Goal: Task Accomplishment & Management: Manage account settings

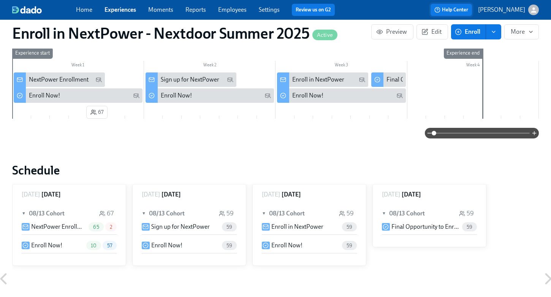
click at [465, 11] on span "Help Center" at bounding box center [451, 10] width 34 height 8
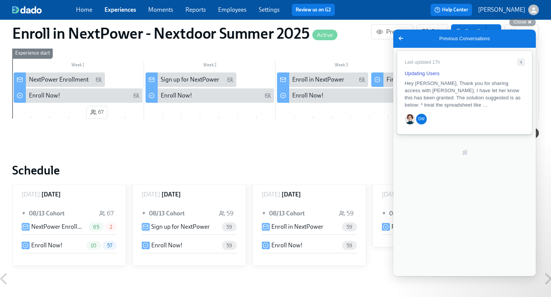
click at [429, 90] on span "Hey [PERSON_NAME], Thank you for sharing access with [PERSON_NAME]. I have let …" at bounding box center [463, 94] width 116 height 27
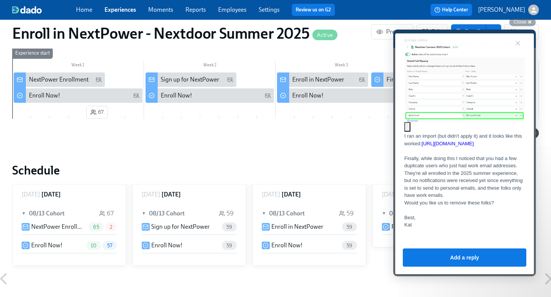
scroll to position [1171, 0]
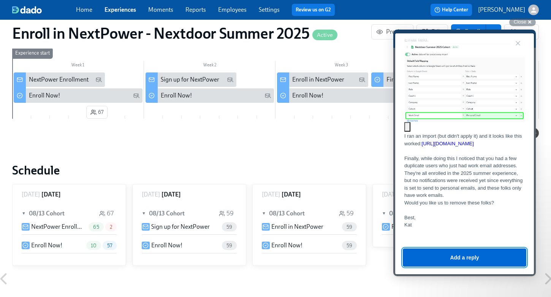
click at [457, 258] on button "Add a reply" at bounding box center [464, 258] width 123 height 18
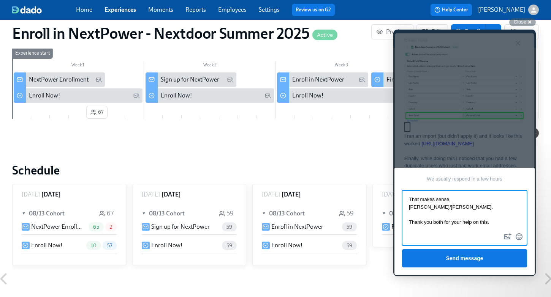
type textarea "That makes sense, [PERSON_NAME]/[PERSON_NAME]. Thank you both for your help on …"
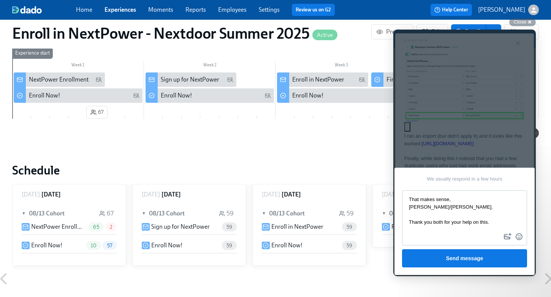
click at [237, 11] on link "Employees" at bounding box center [232, 9] width 28 height 7
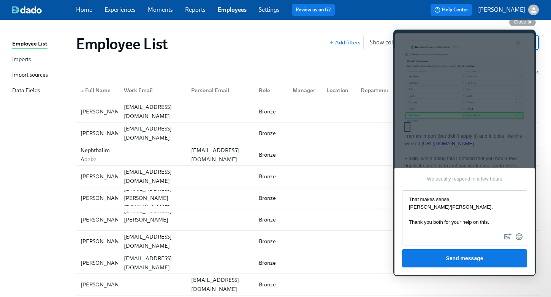
click at [21, 56] on div "Imports" at bounding box center [21, 59] width 19 height 9
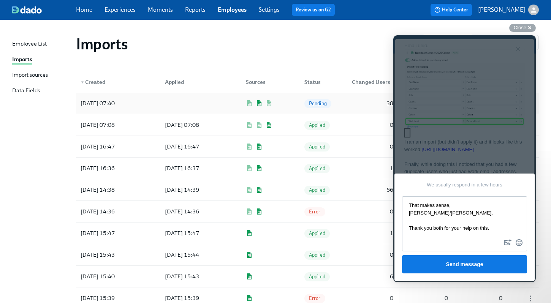
click at [198, 102] on div at bounding box center [193, 103] width 68 height 15
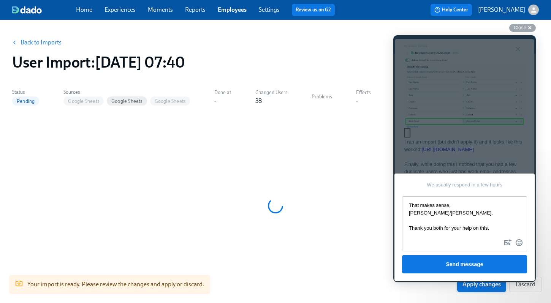
click at [477, 286] on span "Apply changes" at bounding box center [481, 285] width 38 height 8
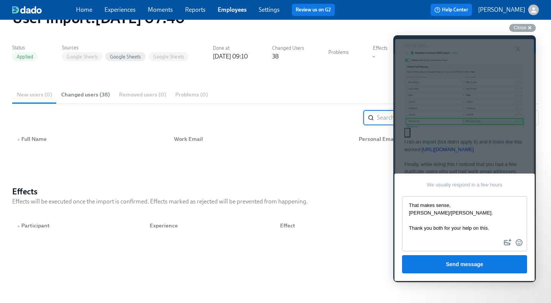
scroll to position [44, 0]
click at [119, 12] on link "Experiences" at bounding box center [119, 9] width 31 height 7
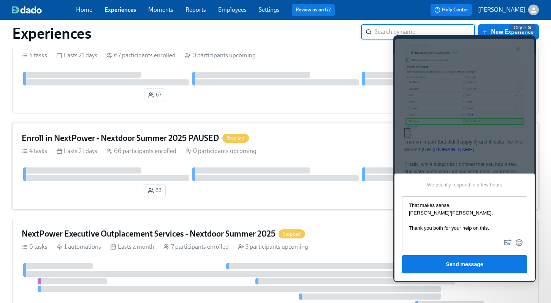
scroll to position [42, 0]
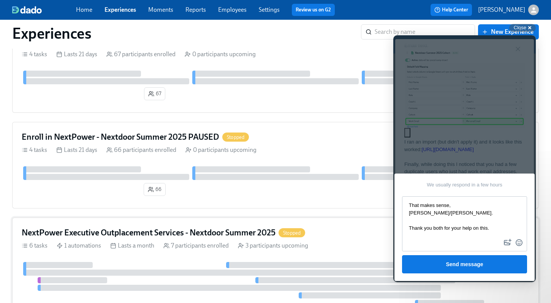
click at [183, 231] on h4 "NextPower Executive Outplacement Services - Nextdoor Summer 2025" at bounding box center [149, 232] width 254 height 11
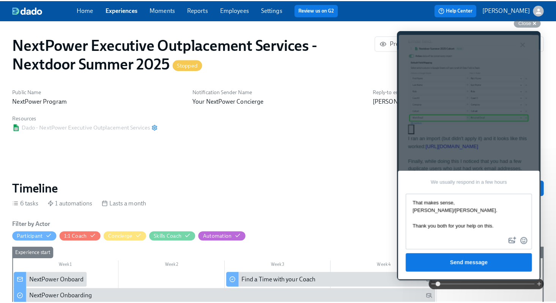
scroll to position [0, 477]
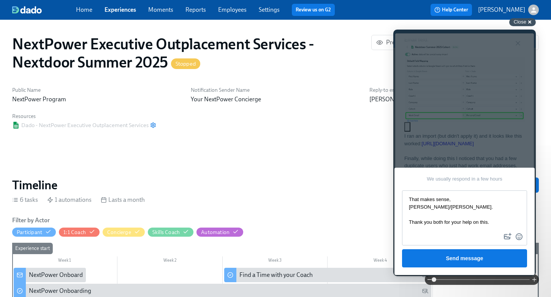
click at [532, 22] on div "Close cross-small" at bounding box center [522, 22] width 27 height 8
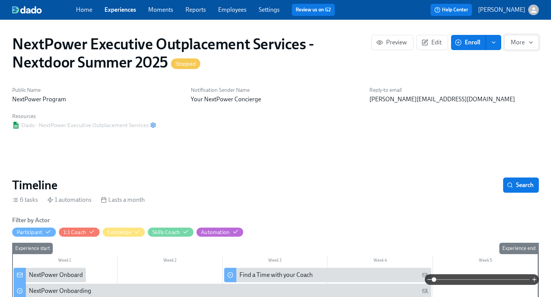
click at [522, 42] on span "More" at bounding box center [522, 43] width 22 height 8
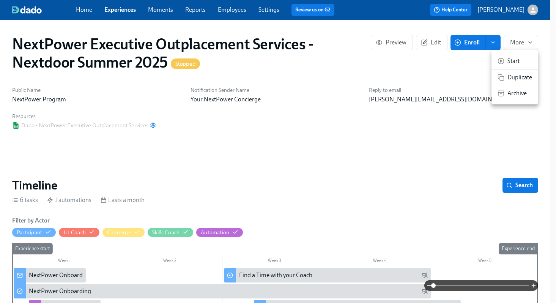
click at [513, 60] on span "Start" at bounding box center [520, 61] width 25 height 8
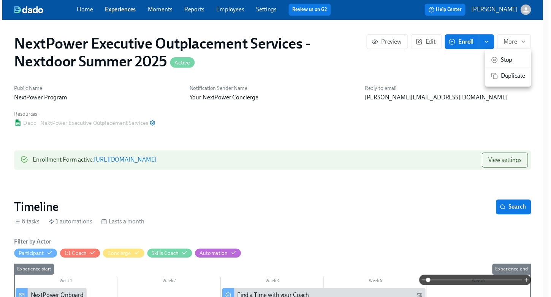
scroll to position [0, 954]
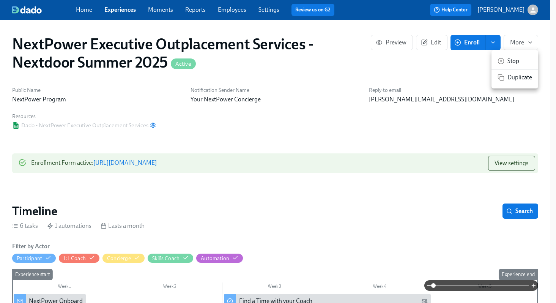
click at [462, 13] on div at bounding box center [278, 151] width 556 height 303
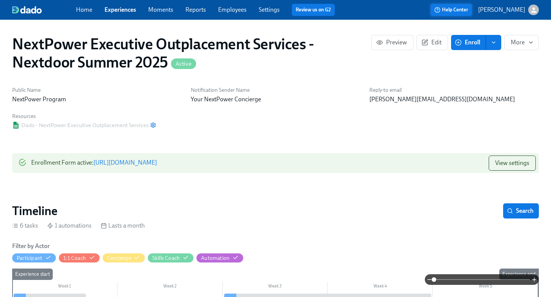
click at [463, 12] on span "Help Center" at bounding box center [451, 10] width 34 height 8
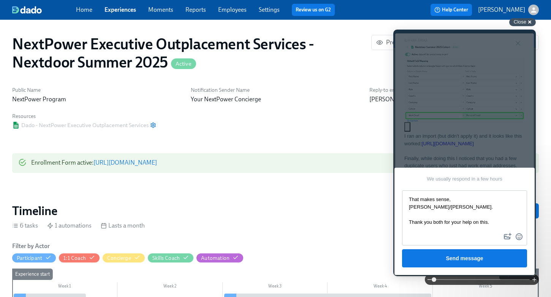
click at [522, 21] on span "Close" at bounding box center [520, 22] width 13 height 6
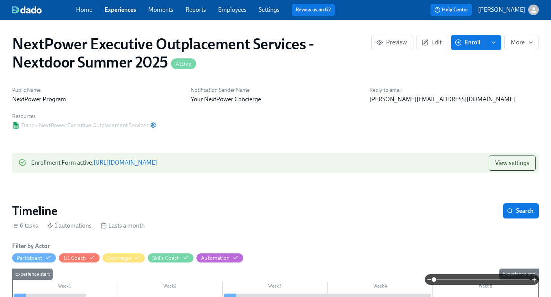
click at [125, 13] on link "Experiences" at bounding box center [120, 9] width 32 height 7
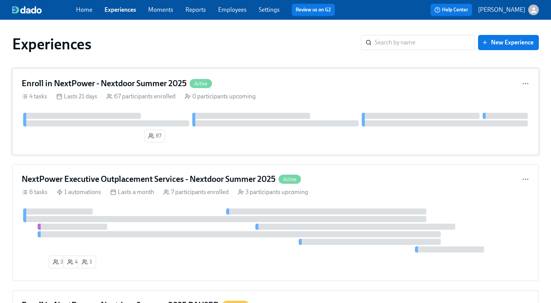
click at [115, 82] on h4 "Enroll in NextPower - Nextdoor Summer 2025" at bounding box center [104, 83] width 165 height 11
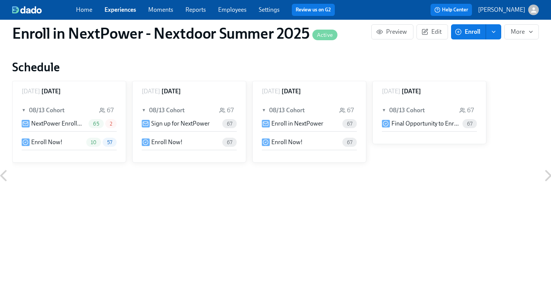
scroll to position [299, 0]
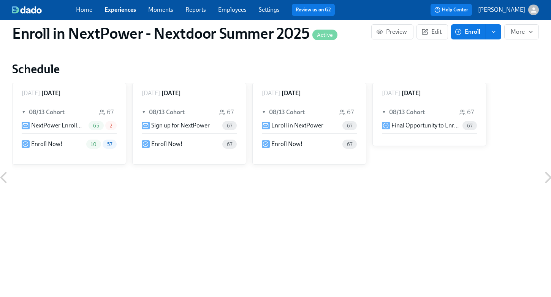
click at [179, 125] on p "Sign up for NextPower" at bounding box center [180, 126] width 58 height 8
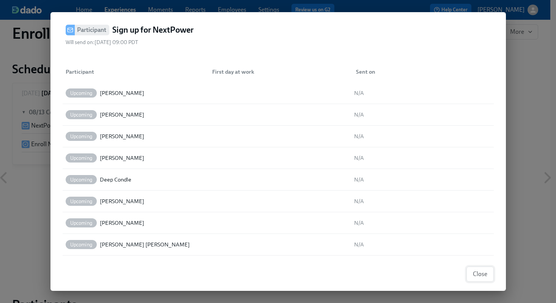
click at [478, 278] on span "Close" at bounding box center [480, 274] width 14 height 8
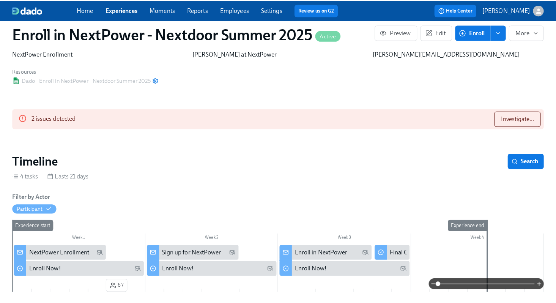
scroll to position [30, 0]
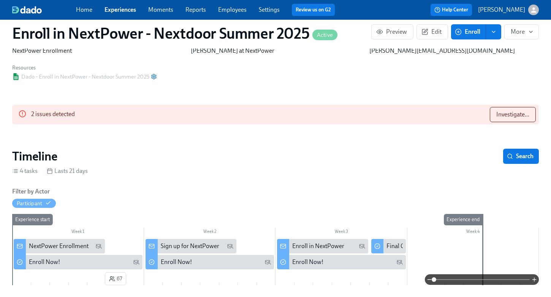
click at [188, 244] on div "Sign up for NextPower" at bounding box center [190, 246] width 58 height 8
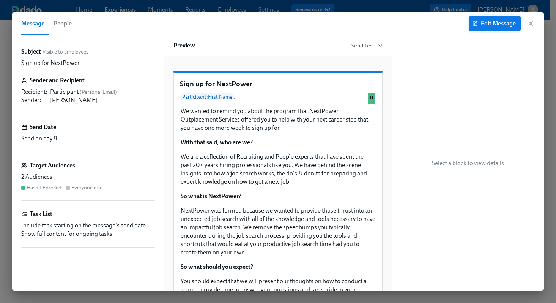
click at [495, 22] on span "Edit Message" at bounding box center [495, 24] width 42 height 8
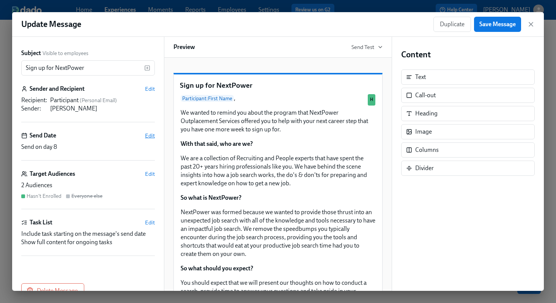
click at [145, 134] on span "Edit" at bounding box center [150, 136] width 10 height 8
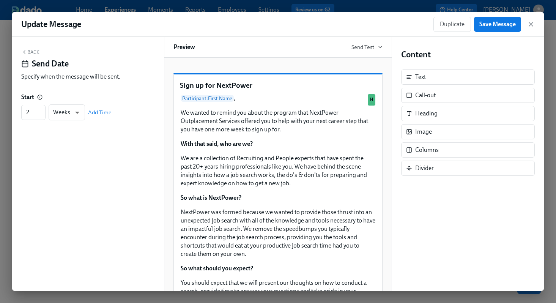
click at [30, 52] on button "Back" at bounding box center [30, 52] width 18 height 6
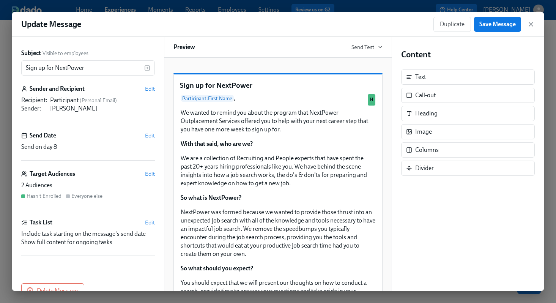
click at [145, 135] on span "Edit" at bounding box center [150, 136] width 10 height 8
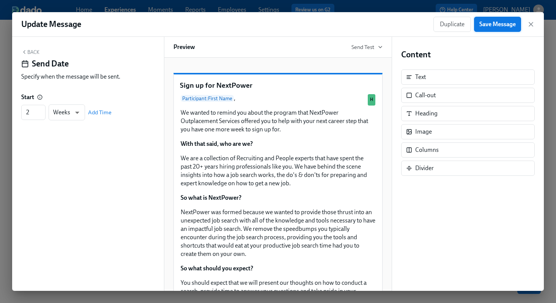
click at [511, 27] on span "Save Message" at bounding box center [498, 25] width 36 height 8
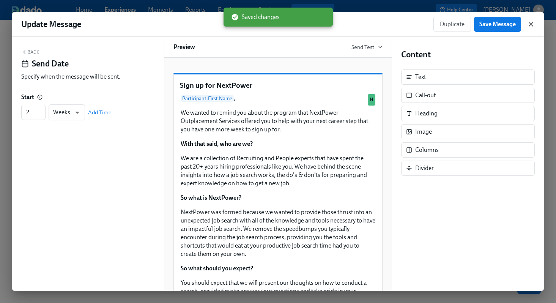
click at [530, 23] on icon "button" at bounding box center [532, 25] width 8 height 8
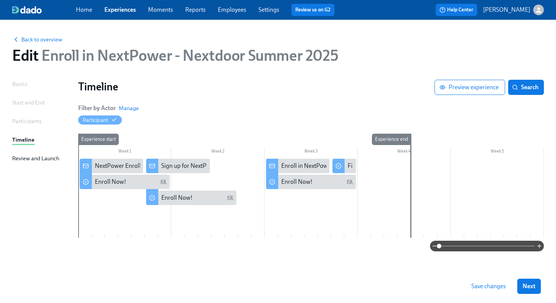
click at [500, 286] on span "Save changes" at bounding box center [489, 287] width 35 height 8
click at [29, 158] on div "Review and Launch" at bounding box center [35, 158] width 47 height 8
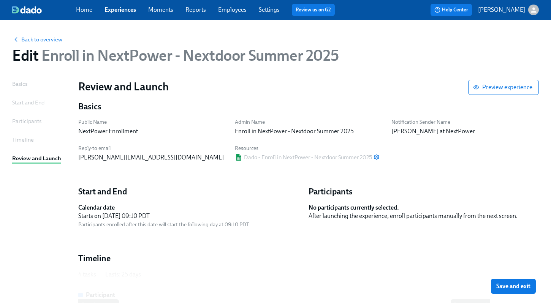
click at [43, 40] on span "Back to overview" at bounding box center [37, 40] width 50 height 8
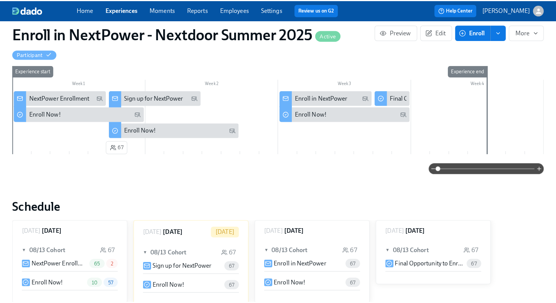
scroll to position [180, 0]
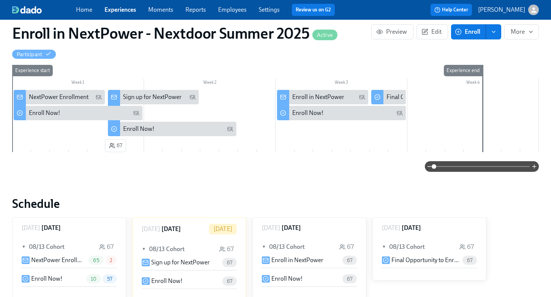
click at [156, 97] on div "Sign up for NextPower" at bounding box center [152, 97] width 58 height 8
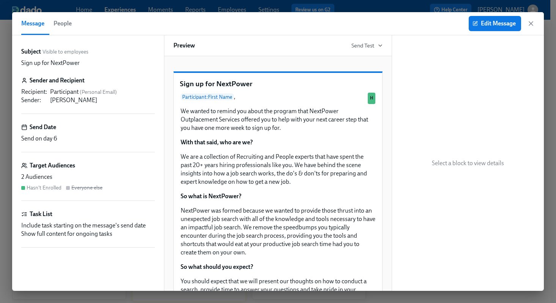
click at [61, 24] on span "People" at bounding box center [63, 23] width 18 height 11
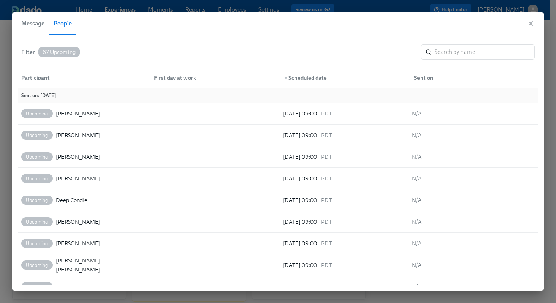
click at [37, 24] on span "Message" at bounding box center [32, 23] width 23 height 11
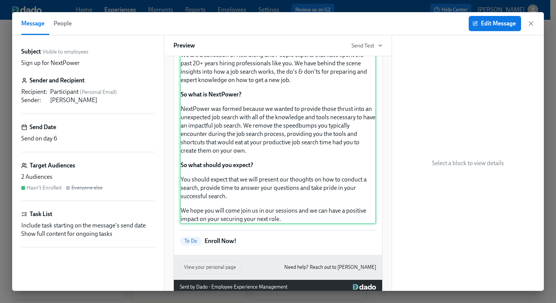
scroll to position [129, 0]
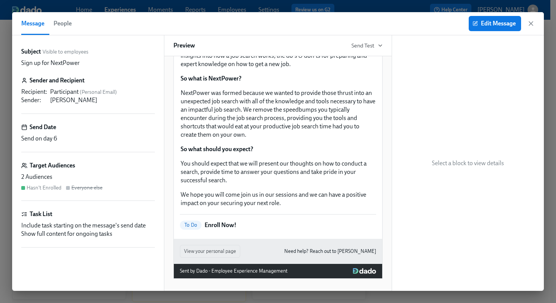
click at [65, 23] on span "People" at bounding box center [63, 23] width 18 height 11
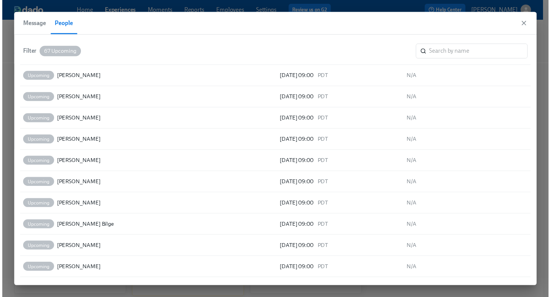
scroll to position [1253, 0]
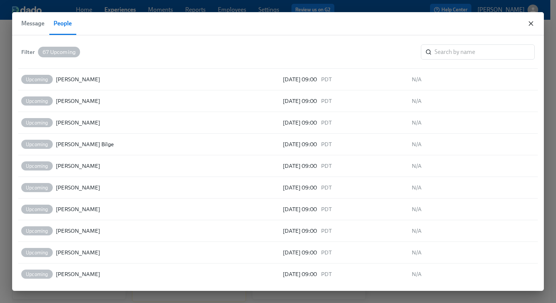
click at [532, 21] on icon "button" at bounding box center [532, 24] width 8 height 8
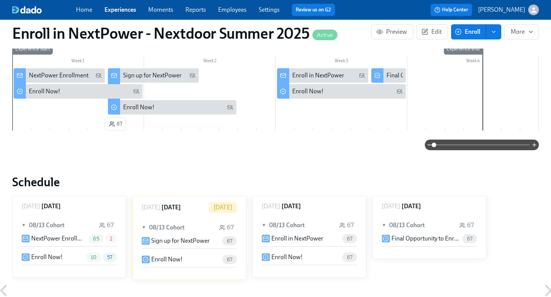
scroll to position [203, 0]
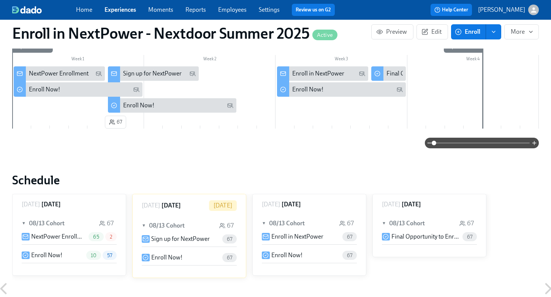
click at [124, 12] on link "Experiences" at bounding box center [120, 9] width 32 height 7
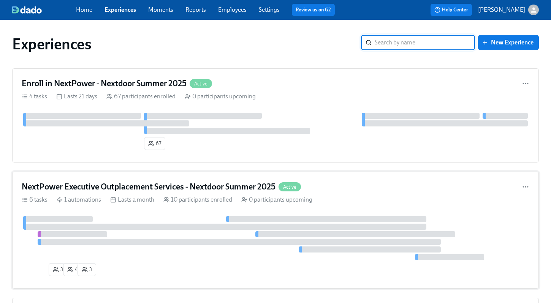
click at [170, 189] on h4 "NextPower Executive Outplacement Services - Nextdoor Summer 2025" at bounding box center [149, 186] width 254 height 11
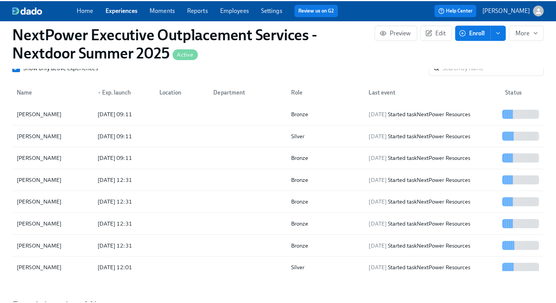
scroll to position [688, 0]
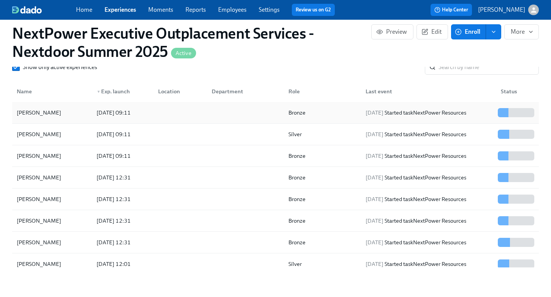
click at [54, 112] on div "[PERSON_NAME]" at bounding box center [52, 112] width 77 height 15
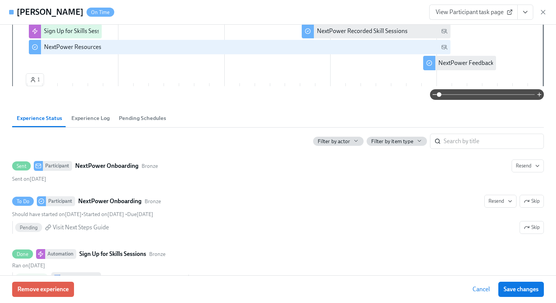
scroll to position [128, 0]
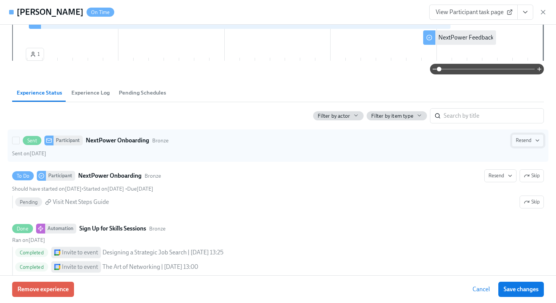
click at [516, 141] on span "Resend" at bounding box center [528, 141] width 24 height 8
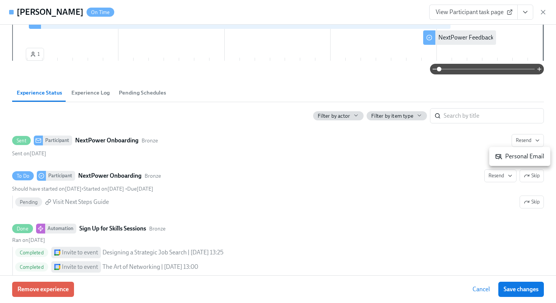
click at [518, 156] on div "Personal Email" at bounding box center [520, 156] width 49 height 8
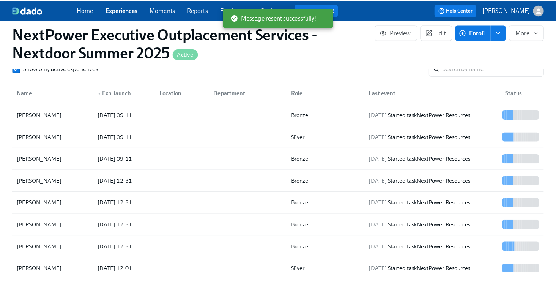
scroll to position [0, 1148]
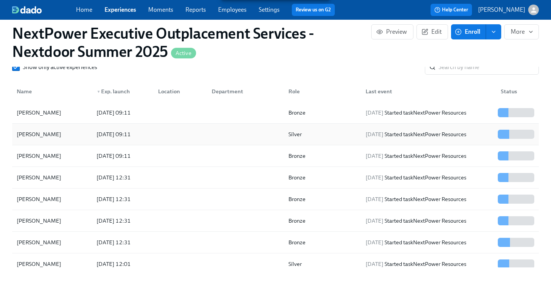
click at [58, 135] on div "[PERSON_NAME]" at bounding box center [52, 134] width 77 height 15
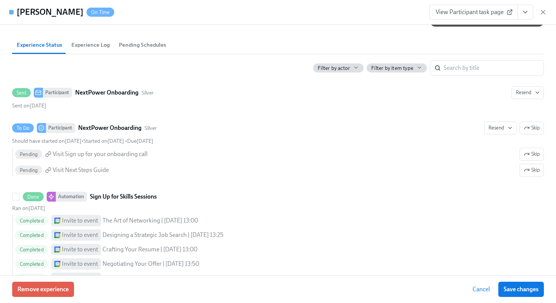
scroll to position [191, 0]
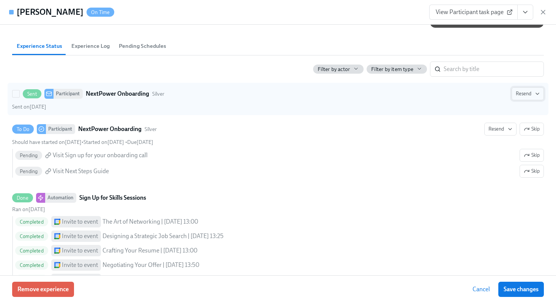
click at [516, 94] on span "Resend" at bounding box center [528, 94] width 24 height 8
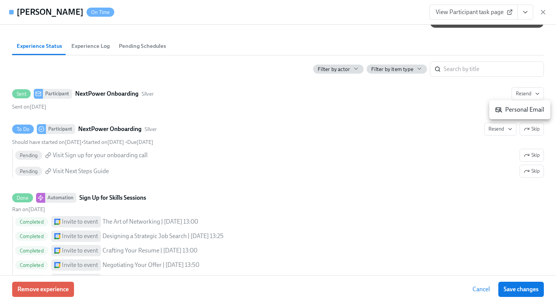
click at [517, 113] on div "Personal Email" at bounding box center [520, 110] width 49 height 8
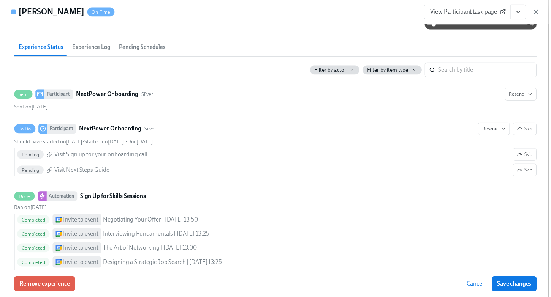
scroll to position [187, 0]
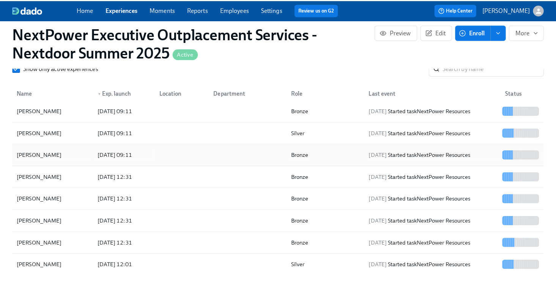
scroll to position [1, 0]
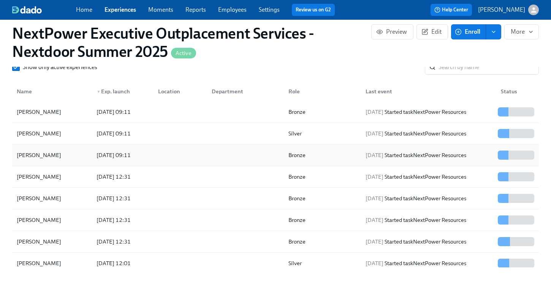
click at [344, 155] on div "Bronze" at bounding box center [320, 155] width 77 height 15
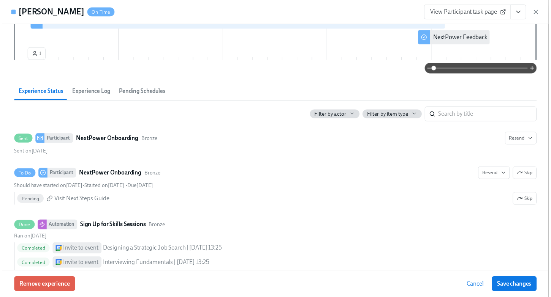
scroll to position [130, 0]
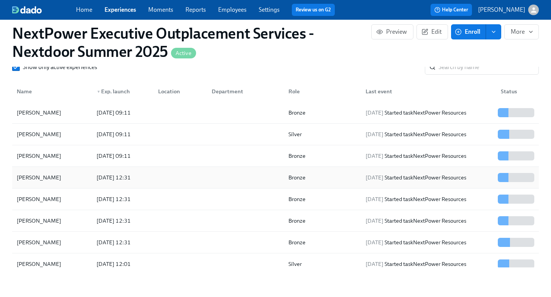
click at [99, 174] on div "[DATE] 12:31" at bounding box center [113, 177] width 40 height 9
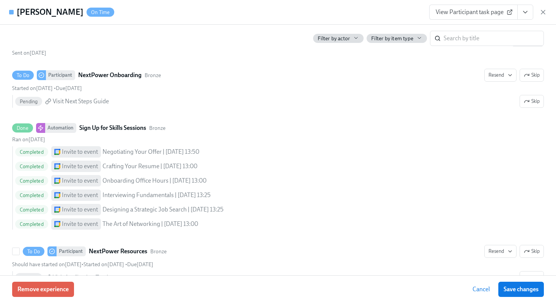
scroll to position [183, 0]
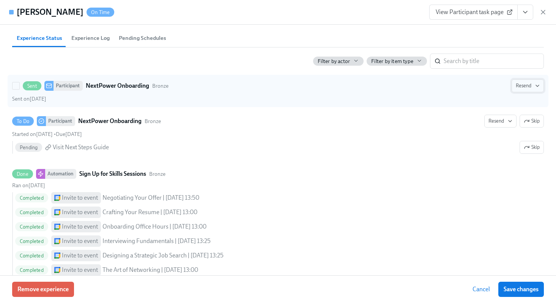
click at [516, 88] on span "Resend" at bounding box center [528, 86] width 24 height 8
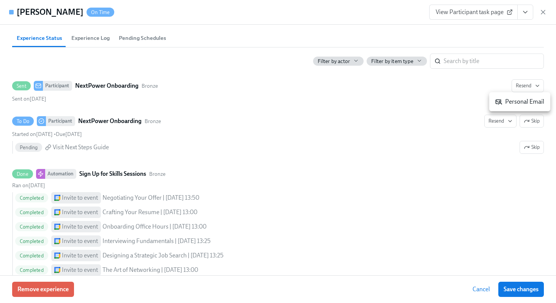
click at [516, 101] on div "Personal Email" at bounding box center [520, 102] width 49 height 8
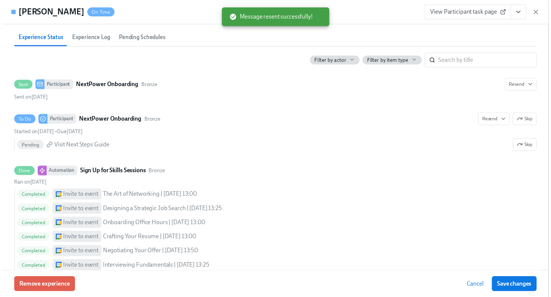
scroll to position [0, 1148]
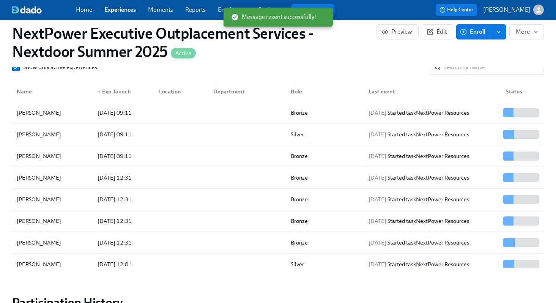
scroll to position [0, 1142]
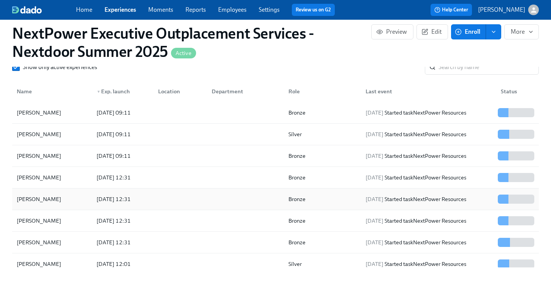
click at [205, 197] on div at bounding box center [243, 199] width 77 height 15
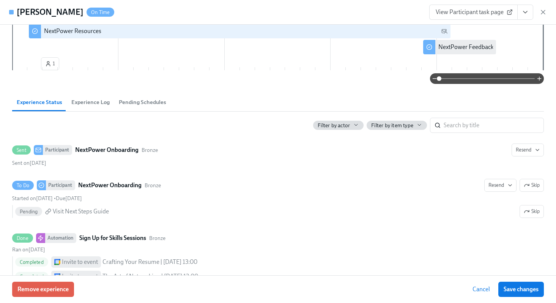
scroll to position [125, 0]
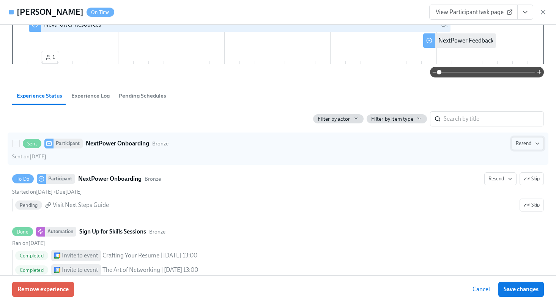
click at [516, 145] on span "Resend" at bounding box center [528, 144] width 24 height 8
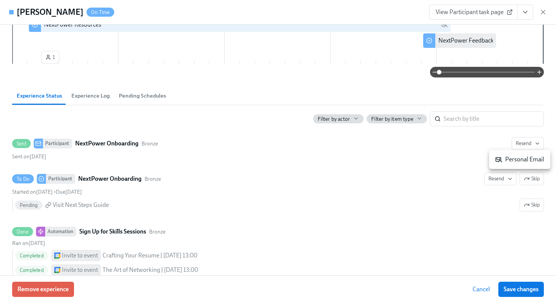
click at [510, 157] on div "Personal Email" at bounding box center [520, 159] width 49 height 8
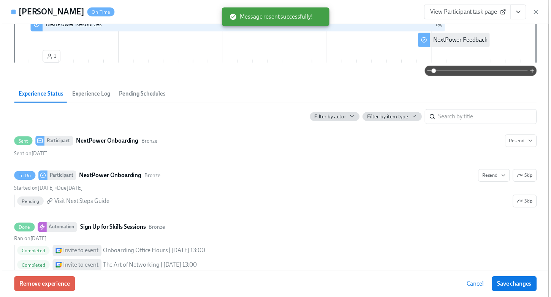
scroll to position [0, 1148]
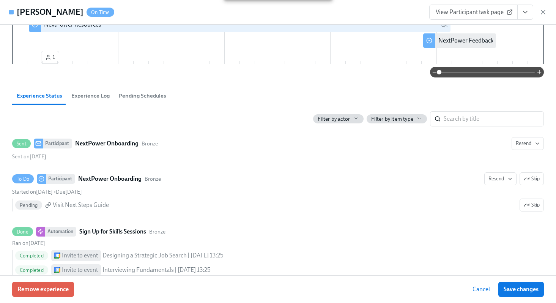
scroll to position [0, 1142]
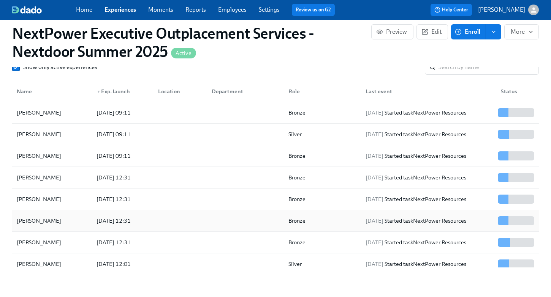
click at [124, 219] on div "[DATE] 12:31" at bounding box center [113, 221] width 40 height 9
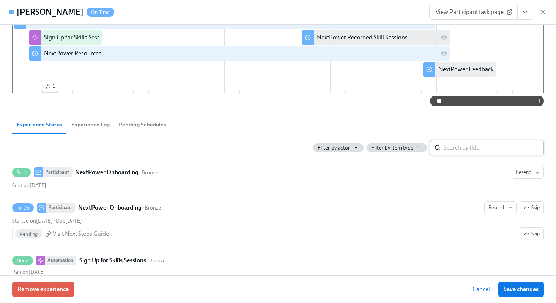
scroll to position [128, 0]
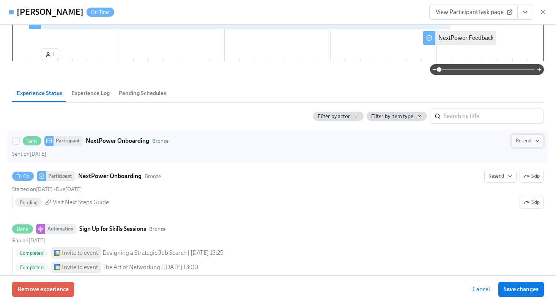
click at [517, 137] on span "Resend" at bounding box center [528, 141] width 24 height 8
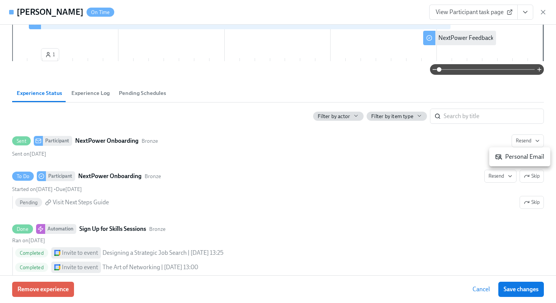
click at [516, 157] on div "Personal Email" at bounding box center [520, 157] width 49 height 8
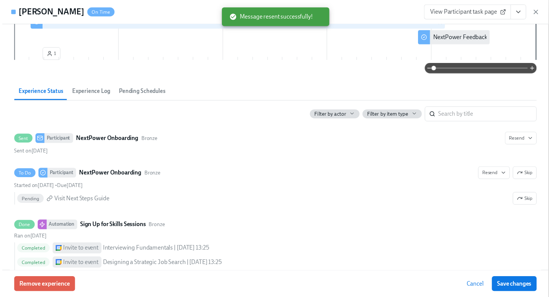
scroll to position [0, 1148]
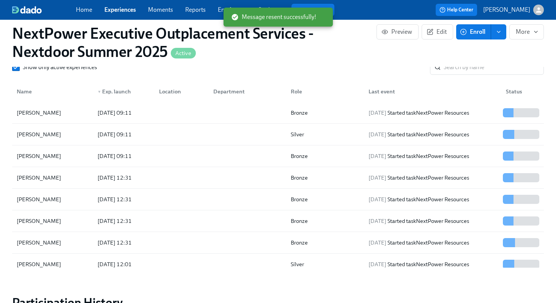
scroll to position [0, 1142]
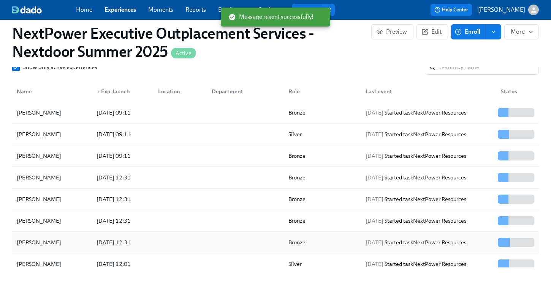
click at [83, 241] on div "[PERSON_NAME]" at bounding box center [52, 242] width 77 height 15
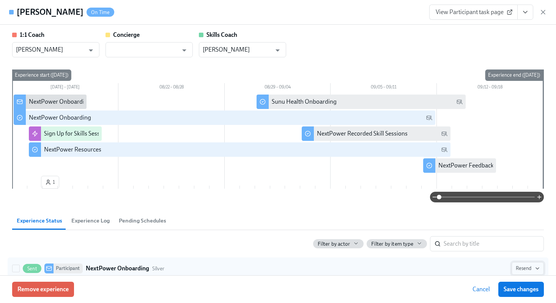
click at [516, 272] on span "Resend" at bounding box center [528, 269] width 24 height 8
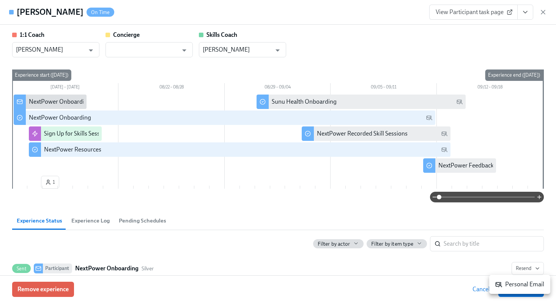
click at [516, 283] on div "Personal Email" at bounding box center [520, 284] width 49 height 8
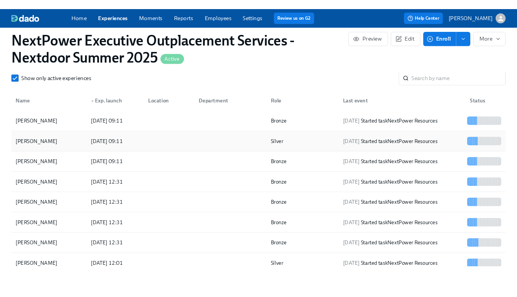
scroll to position [679, 0]
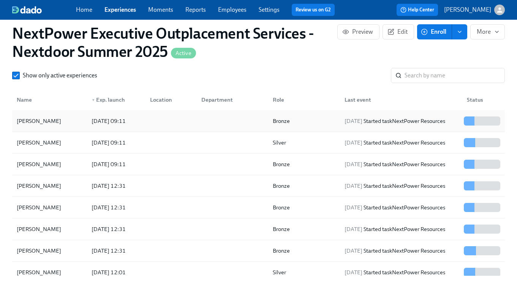
click at [24, 121] on div "[PERSON_NAME]" at bounding box center [39, 121] width 51 height 9
click at [242, 13] on link "Employees" at bounding box center [232, 9] width 28 height 7
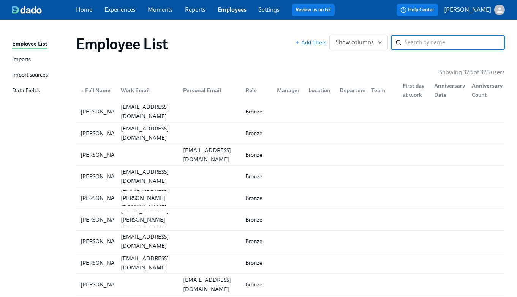
click at [416, 40] on input "search" at bounding box center [455, 42] width 100 height 15
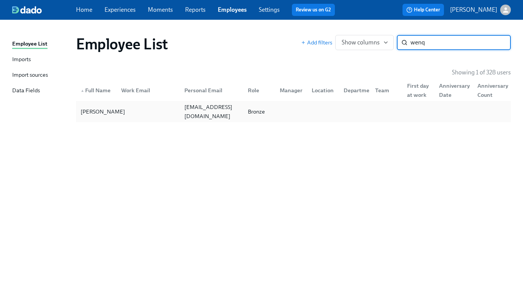
type input "wenq"
click at [93, 112] on div "[PERSON_NAME]" at bounding box center [102, 111] width 51 height 9
click at [421, 43] on input "wenq" at bounding box center [460, 42] width 100 height 15
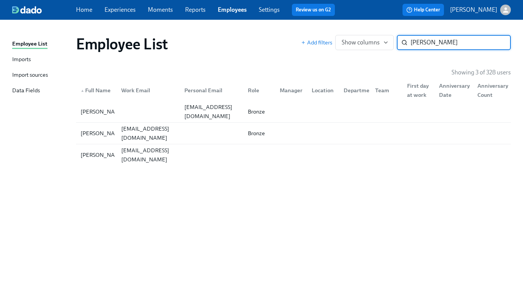
type input "[PERSON_NAME]"
click at [120, 8] on link "Experiences" at bounding box center [119, 9] width 31 height 7
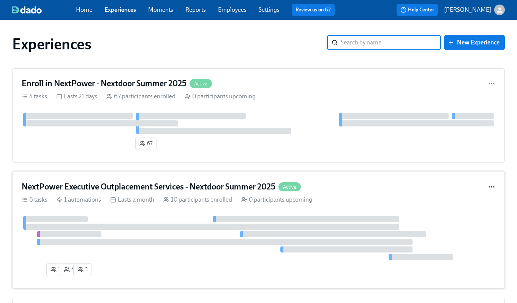
click at [490, 189] on icon "button" at bounding box center [492, 187] width 8 height 8
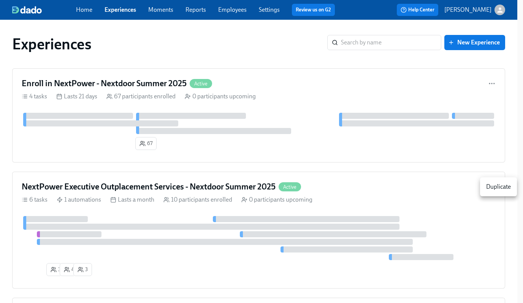
click at [447, 193] on div at bounding box center [261, 151] width 523 height 303
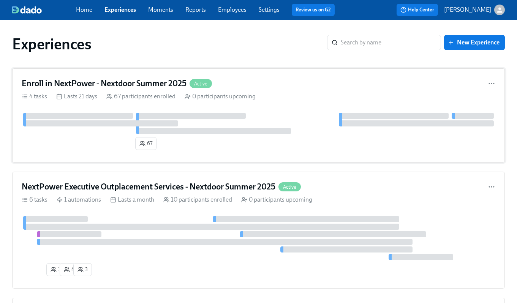
click at [235, 87] on div "Enroll in NextPower - Nextdoor Summer 2025 Active" at bounding box center [259, 83] width 474 height 11
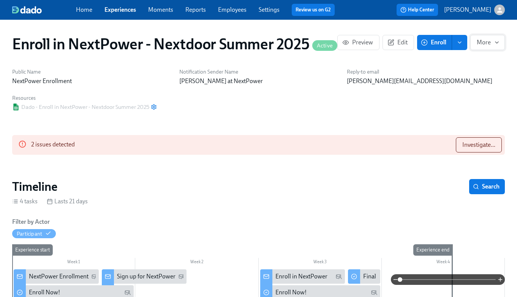
click at [489, 43] on span "More" at bounding box center [488, 43] width 22 height 8
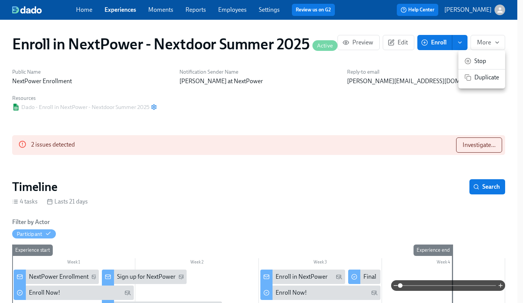
click at [479, 62] on span "Stop" at bounding box center [486, 61] width 25 height 8
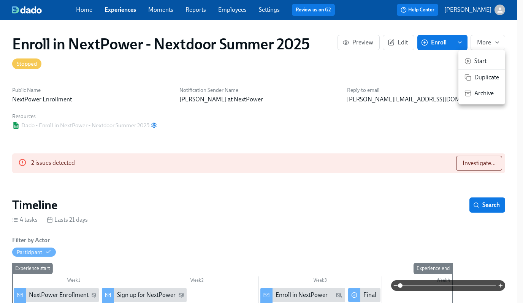
click at [181, 198] on div at bounding box center [261, 151] width 523 height 303
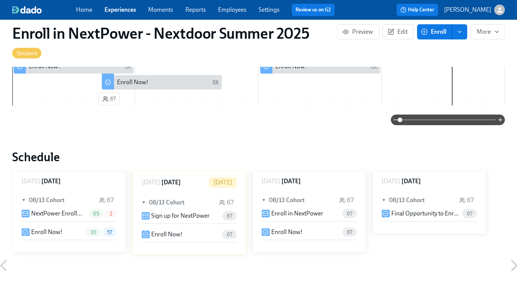
scroll to position [245, 0]
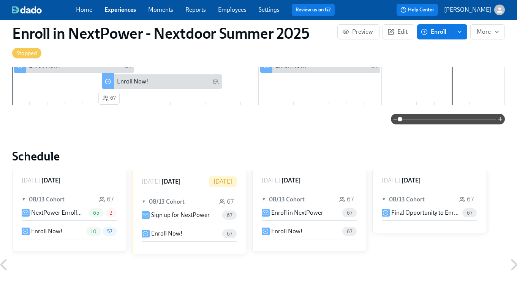
click at [122, 11] on link "Experiences" at bounding box center [120, 9] width 32 height 7
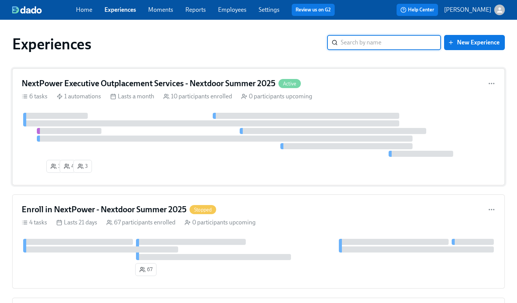
click at [164, 90] on div "NextPower Executive Outplacement Services - Nextdoor Summer 2025 Active 6 tasks…" at bounding box center [258, 126] width 493 height 117
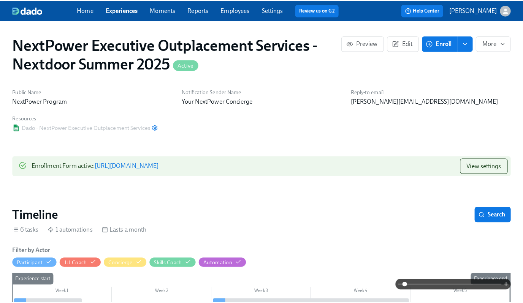
scroll to position [0, 477]
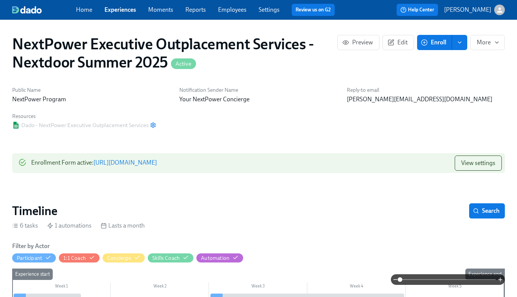
click at [460, 47] on button "enroll" at bounding box center [459, 42] width 15 height 15
click at [486, 47] on button "More" at bounding box center [487, 42] width 35 height 15
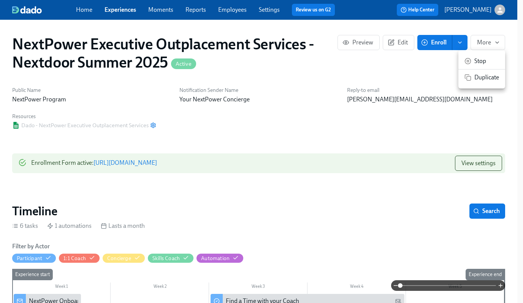
click at [484, 58] on span "Stop" at bounding box center [486, 61] width 25 height 8
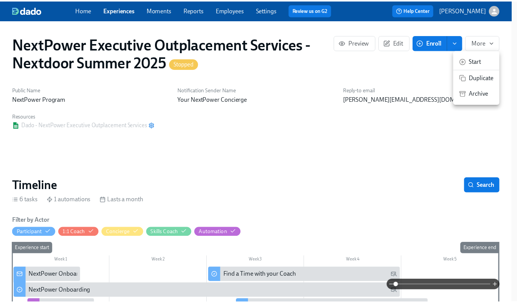
scroll to position [0, 954]
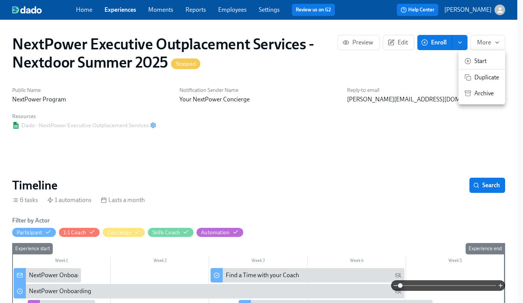
click at [264, 11] on div at bounding box center [261, 151] width 523 height 303
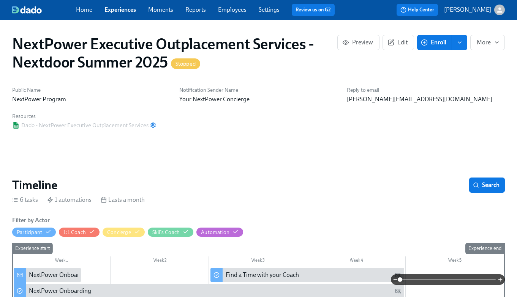
click at [267, 9] on link "Settings" at bounding box center [269, 9] width 21 height 7
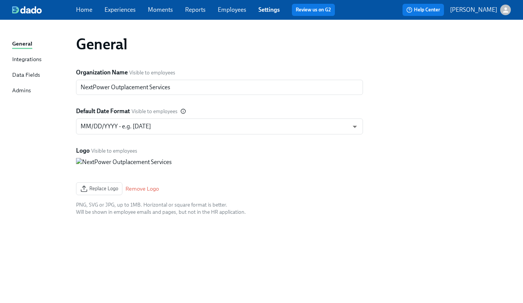
click at [232, 11] on link "Employees" at bounding box center [232, 9] width 28 height 7
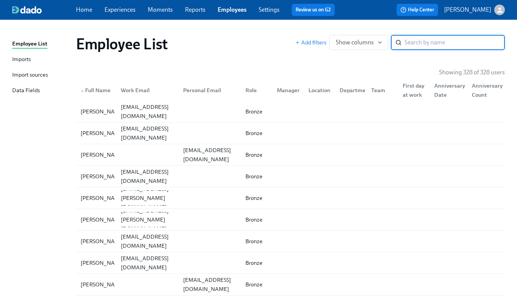
click at [33, 74] on div "Import sources" at bounding box center [30, 75] width 36 height 9
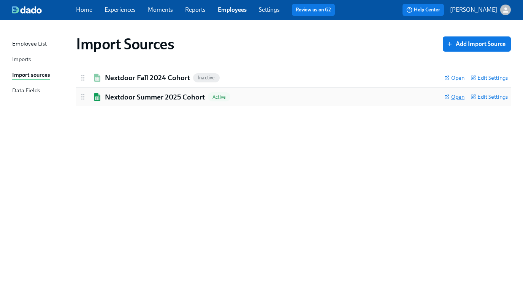
click at [456, 98] on span "Open" at bounding box center [454, 97] width 20 height 8
click at [27, 59] on div "Imports" at bounding box center [21, 59] width 19 height 9
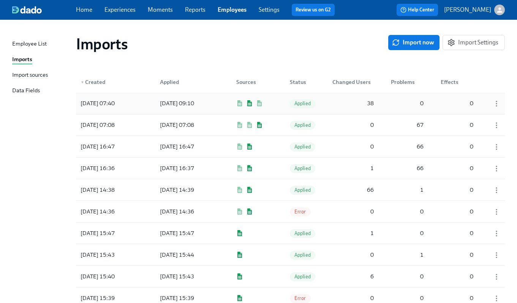
click at [177, 100] on div "[DATE] 09:10" at bounding box center [177, 103] width 40 height 9
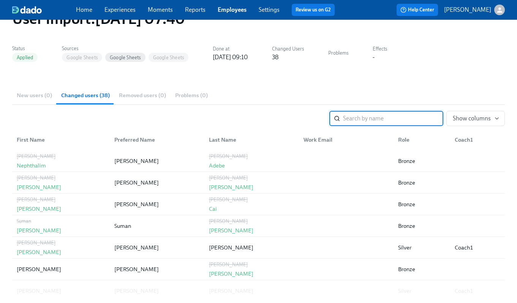
scroll to position [43, 0]
click at [469, 120] on span "Show columns" at bounding box center [476, 119] width 46 height 8
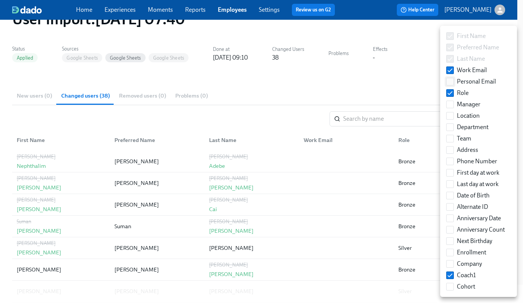
click at [452, 82] on input "Personal Email" at bounding box center [449, 81] width 7 height 7
checkbox input "true"
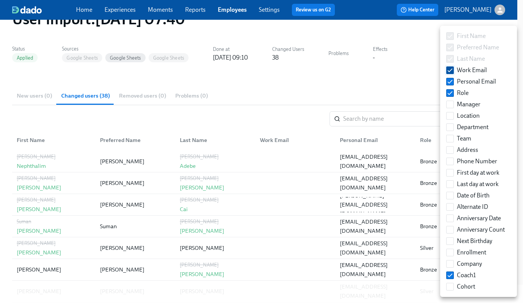
click at [449, 71] on input "Work Email" at bounding box center [449, 70] width 7 height 7
checkbox input "false"
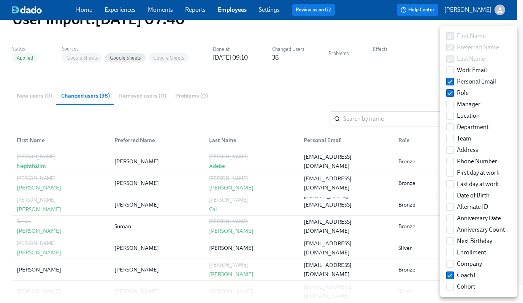
click at [430, 79] on div at bounding box center [261, 151] width 523 height 303
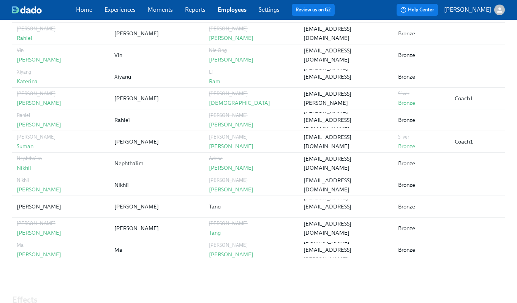
scroll to position [496, 0]
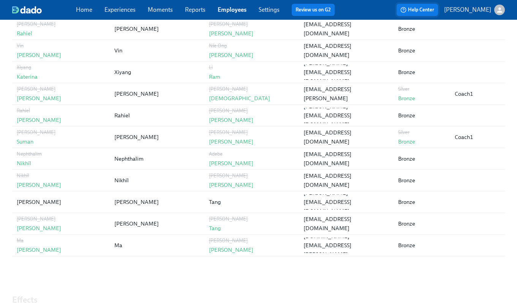
click at [426, 14] on button "Help Center" at bounding box center [417, 10] width 41 height 12
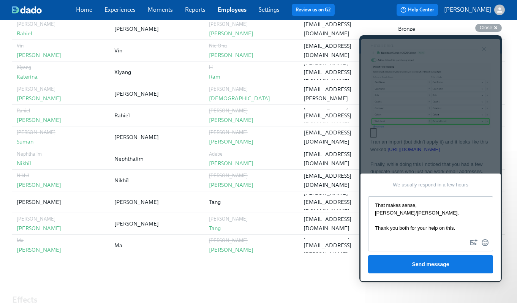
click at [385, 236] on textarea "That makes sense, [PERSON_NAME]/[PERSON_NAME]. Thank you both for your help on …" at bounding box center [430, 217] width 123 height 40
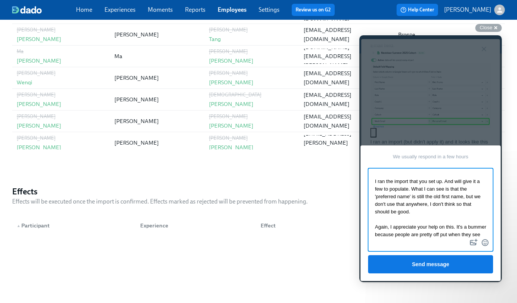
scroll to position [41, 0]
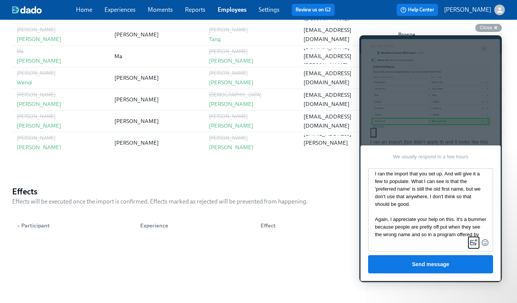
drag, startPoint x: 478, startPoint y: 237, endPoint x: 472, endPoint y: 227, distance: 11.3
click at [472, 227] on div "That makes sense, [PERSON_NAME]/[PERSON_NAME]. Thank you both for your help on …" at bounding box center [430, 209] width 125 height 83
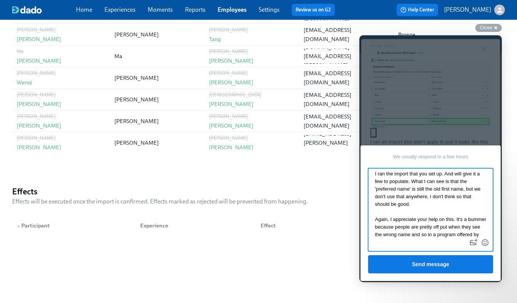
click at [472, 227] on textarea "That makes sense, [PERSON_NAME]/[PERSON_NAME]. Thank you both for your help on …" at bounding box center [430, 203] width 123 height 68
drag, startPoint x: 477, startPoint y: 234, endPoint x: 460, endPoint y: 211, distance: 28.9
click at [460, 211] on textarea "That makes sense, [PERSON_NAME]/[PERSON_NAME]. Thank you both for your help on …" at bounding box center [430, 203] width 123 height 68
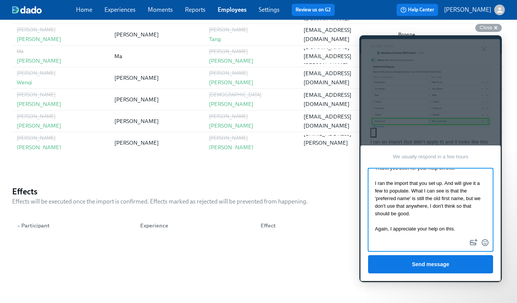
scroll to position [34, 0]
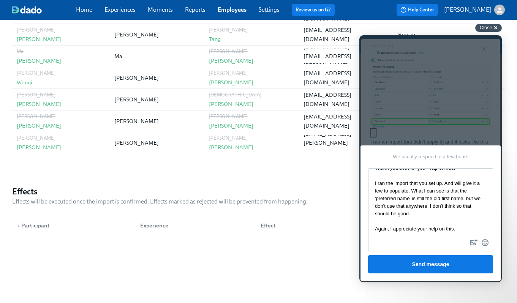
click at [484, 28] on span "Close" at bounding box center [486, 28] width 13 height 6
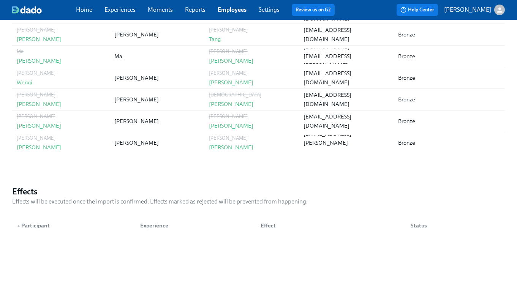
click at [124, 13] on link "Experiences" at bounding box center [119, 9] width 31 height 7
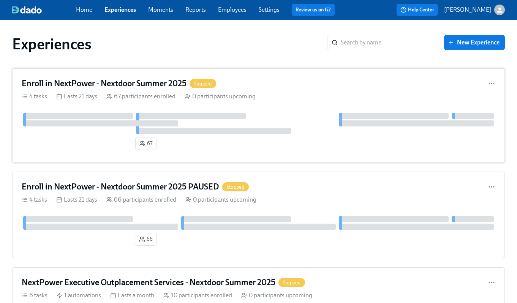
click at [96, 82] on h4 "Enroll in NextPower - Nextdoor Summer 2025" at bounding box center [104, 83] width 165 height 11
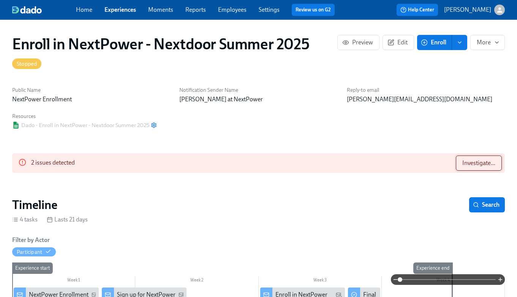
click at [479, 164] on span "Investigate..." at bounding box center [478, 164] width 33 height 8
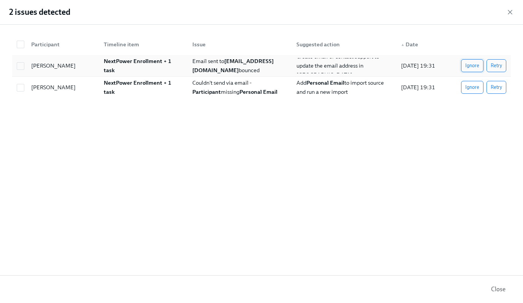
click at [475, 69] on span "Ignore" at bounding box center [472, 66] width 14 height 8
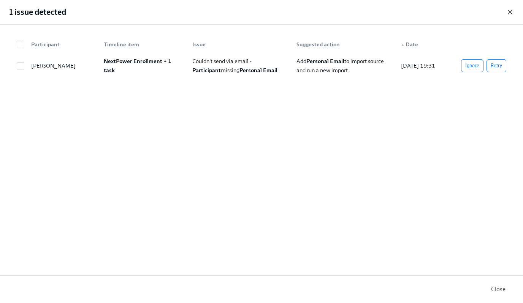
click at [509, 10] on icon "button" at bounding box center [510, 12] width 8 height 8
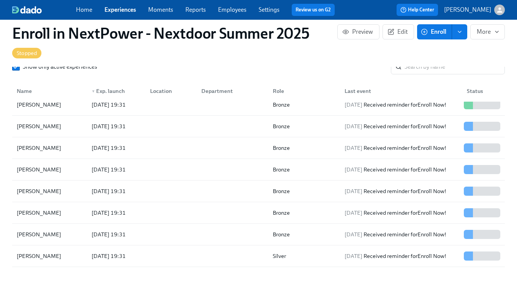
scroll to position [464, 0]
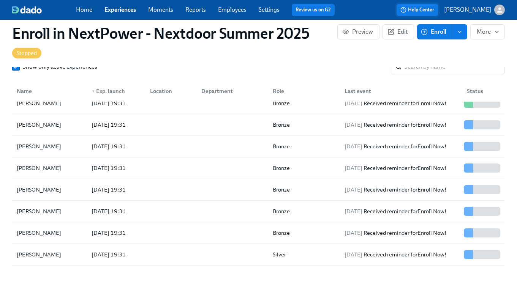
click at [433, 10] on span "Help Center" at bounding box center [417, 10] width 34 height 8
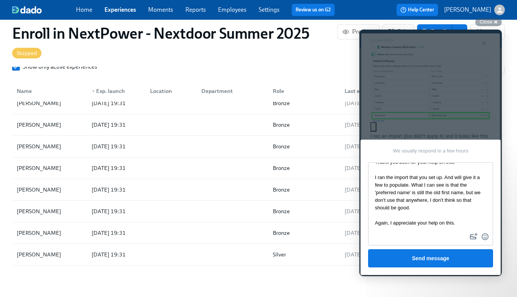
click at [435, 199] on textarea "That makes sense, [PERSON_NAME]/[PERSON_NAME]. Thank you both for your help on …" at bounding box center [430, 197] width 123 height 68
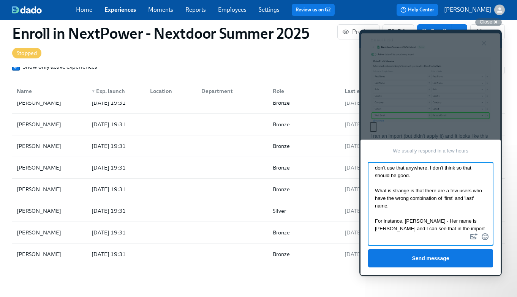
scroll to position [311, 0]
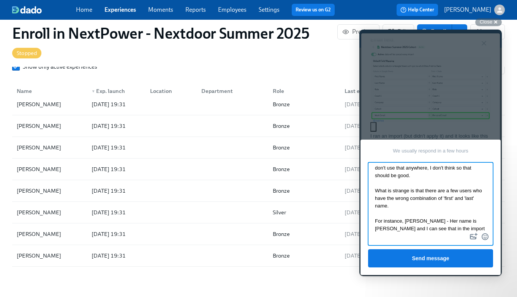
click at [457, 215] on textarea "That makes sense, [PERSON_NAME]/[PERSON_NAME]. Thank you both for your help on …" at bounding box center [430, 197] width 123 height 68
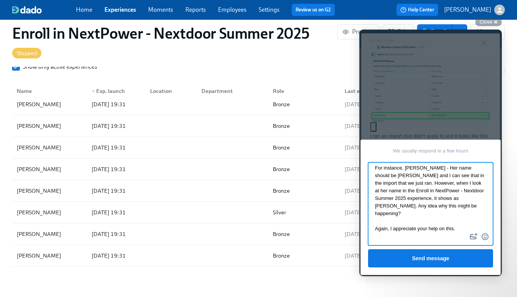
scroll to position [123, 0]
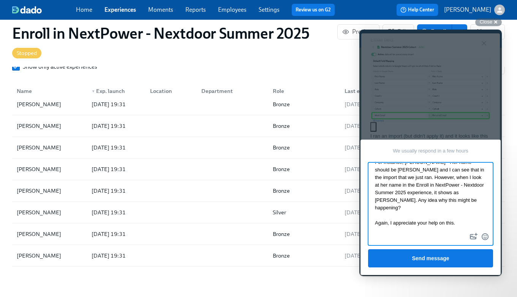
click at [398, 223] on textarea "That makes sense, [PERSON_NAME]/[PERSON_NAME]. Thank you both for your help on …" at bounding box center [430, 197] width 123 height 68
type textarea "That makes sense, [PERSON_NAME]/[PERSON_NAME]. Thank you both for your help on …"
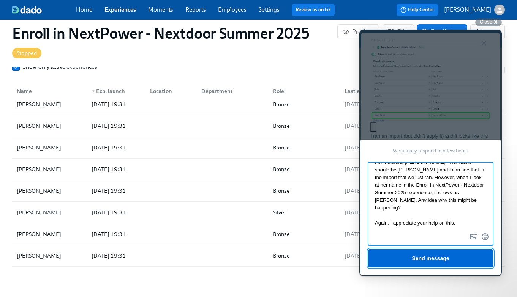
click at [403, 258] on button "Send message" at bounding box center [430, 259] width 125 height 18
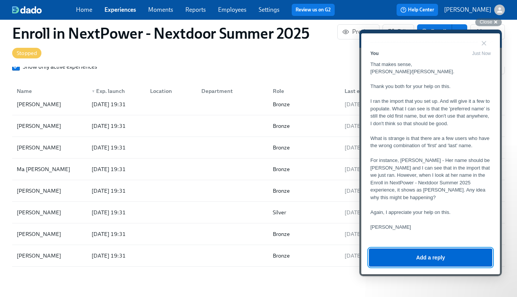
scroll to position [1375, 0]
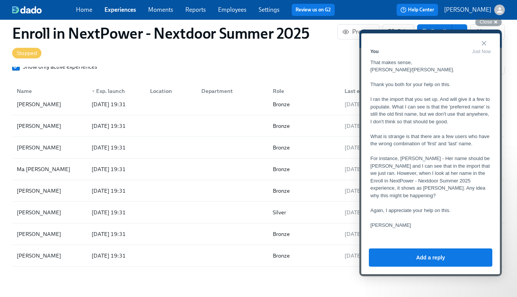
click at [485, 44] on button "Close" at bounding box center [484, 43] width 12 height 12
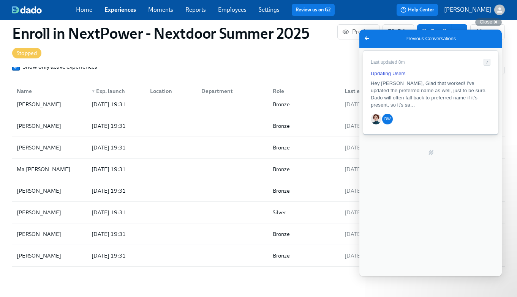
click at [434, 90] on span "Hey [PERSON_NAME], Glad that worked! I've updated the preferred name as well, j…" at bounding box center [429, 94] width 116 height 27
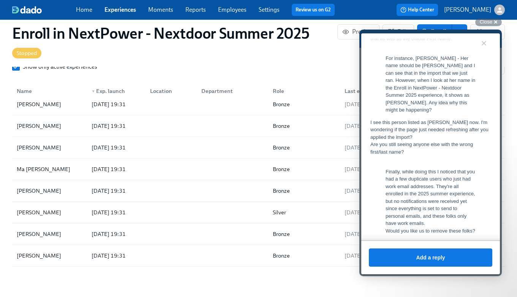
scroll to position [1584, 0]
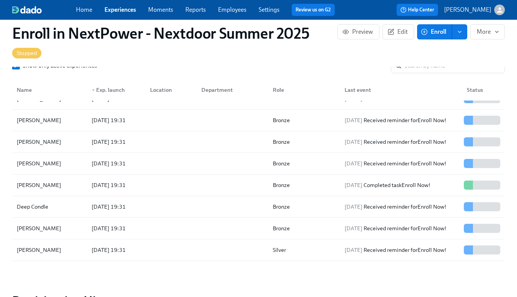
scroll to position [1249, 0]
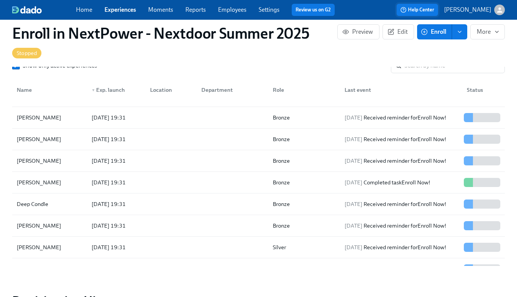
click at [434, 11] on span "Help Center" at bounding box center [417, 10] width 34 height 8
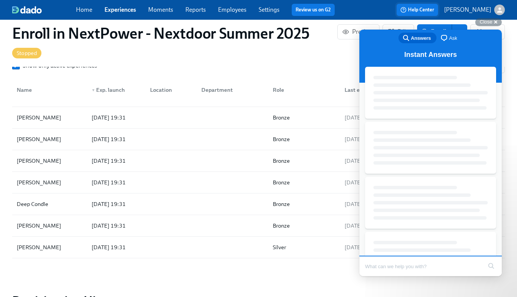
scroll to position [0, 0]
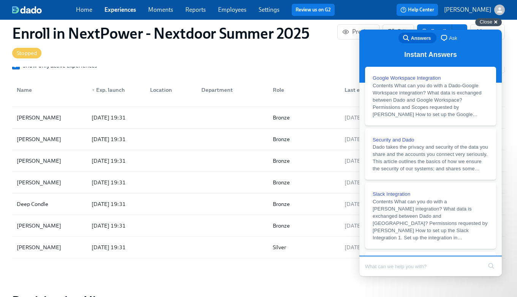
click at [489, 24] on span "Close" at bounding box center [486, 22] width 13 height 6
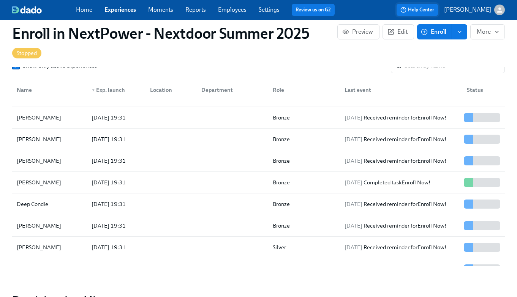
click at [434, 10] on span "Help Center" at bounding box center [417, 10] width 34 height 8
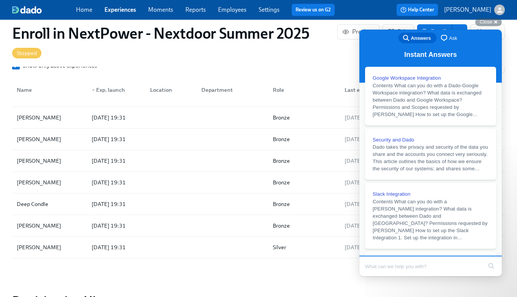
click at [449, 38] on span "Ask" at bounding box center [453, 39] width 8 height 8
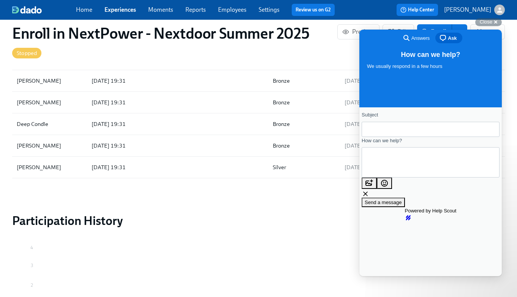
scroll to position [682, 0]
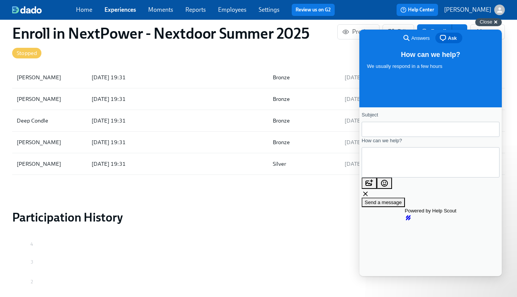
click at [492, 24] on span "Close" at bounding box center [486, 22] width 13 height 6
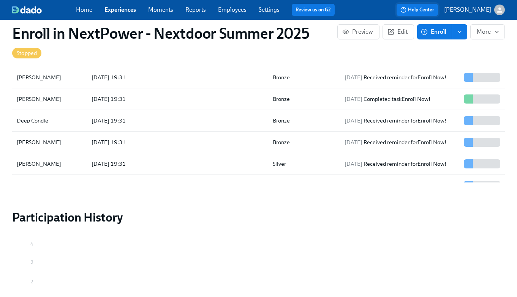
click at [430, 8] on span "Help Center" at bounding box center [417, 10] width 34 height 8
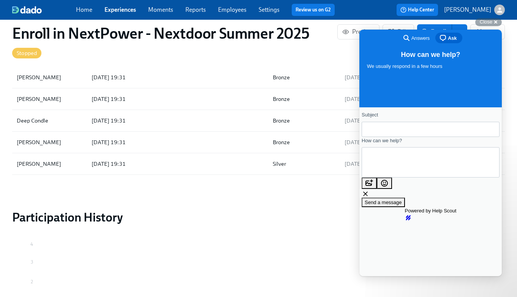
click at [422, 38] on span "Answers" at bounding box center [420, 39] width 18 height 8
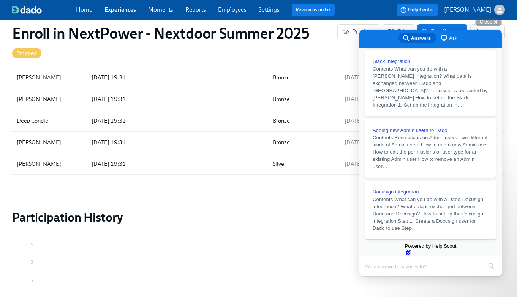
scroll to position [0, 0]
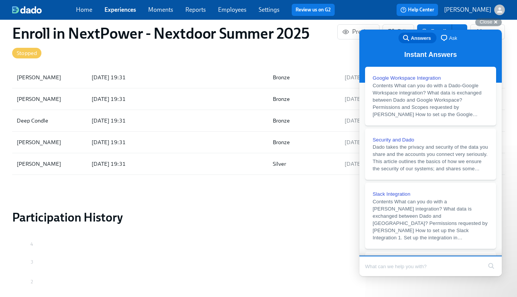
click at [449, 40] on span "Ask" at bounding box center [453, 39] width 8 height 8
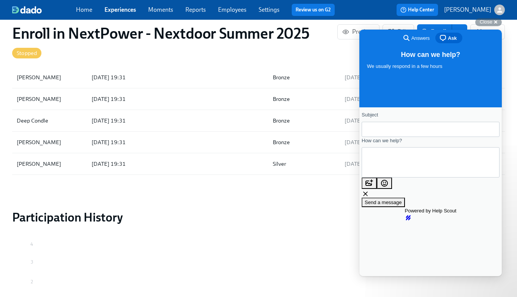
click at [126, 11] on link "Experiences" at bounding box center [120, 9] width 32 height 7
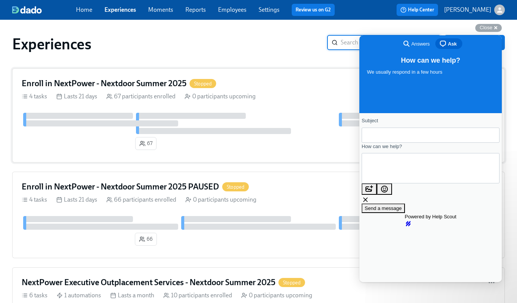
click at [147, 81] on h4 "Enroll in NextPower - Nextdoor Summer 2025" at bounding box center [104, 83] width 165 height 11
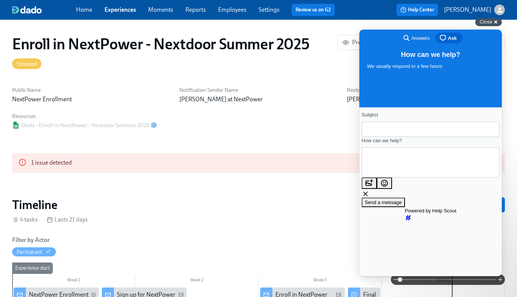
click at [495, 21] on div "Close cross-small" at bounding box center [488, 22] width 27 height 8
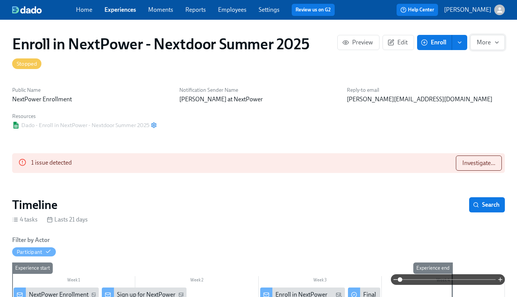
click at [487, 45] on span "More" at bounding box center [488, 43] width 22 height 8
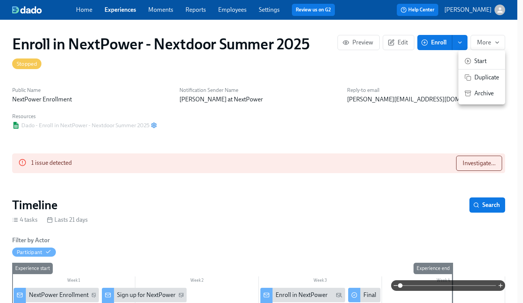
click at [484, 61] on span "Start" at bounding box center [486, 61] width 25 height 8
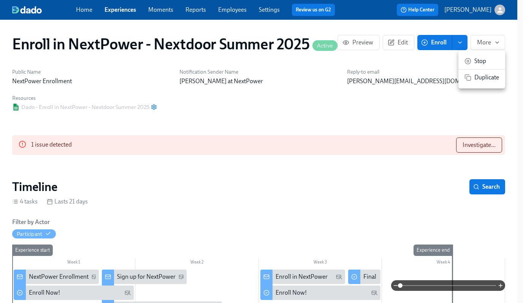
click at [126, 9] on div at bounding box center [261, 151] width 523 height 303
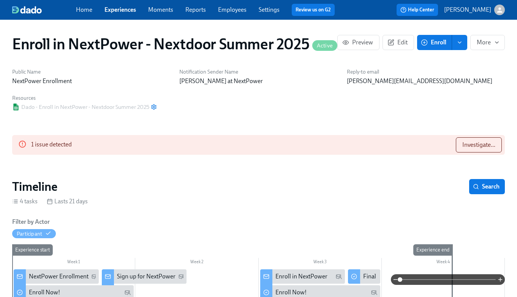
click at [120, 9] on link "Experiences" at bounding box center [120, 9] width 32 height 7
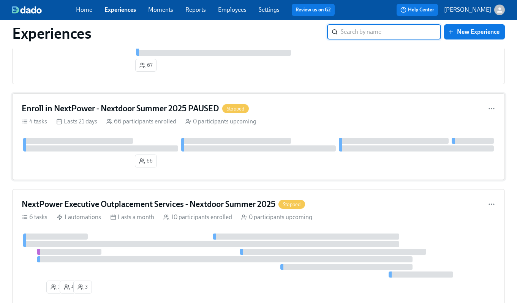
scroll to position [78, 0]
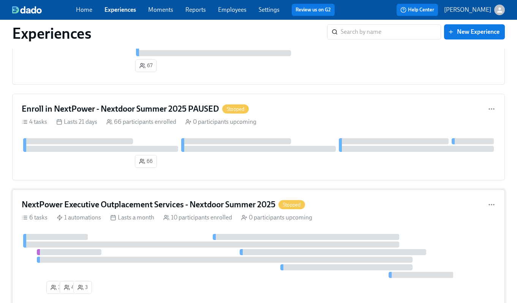
click at [182, 206] on h4 "NextPower Executive Outplacement Services - Nextdoor Summer 2025" at bounding box center [149, 204] width 254 height 11
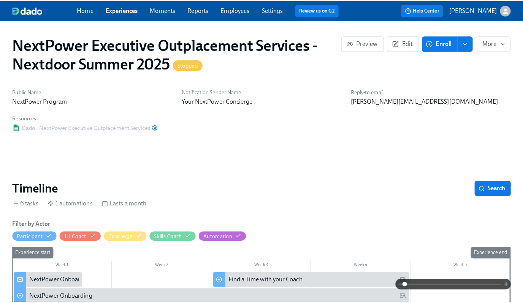
scroll to position [0, 477]
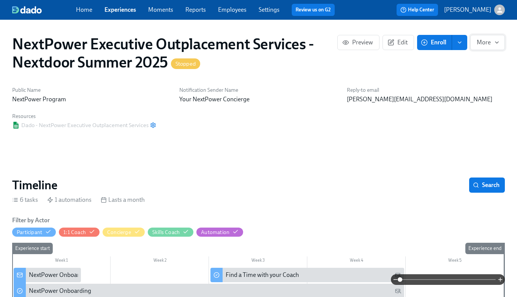
click at [481, 43] on span "More" at bounding box center [488, 43] width 22 height 8
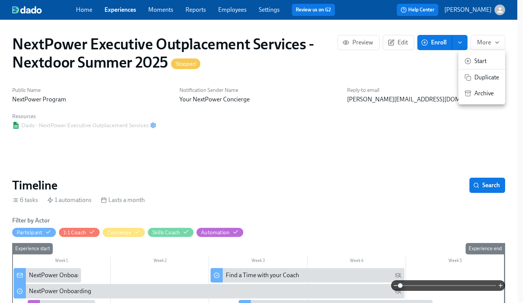
click at [479, 58] on span "Start" at bounding box center [486, 61] width 25 height 8
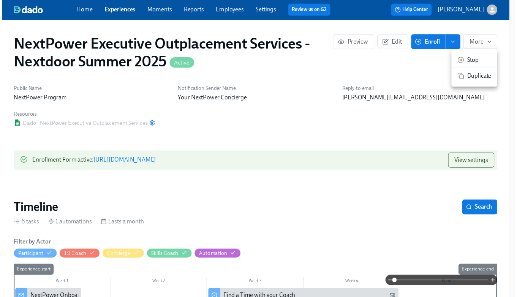
scroll to position [0, 954]
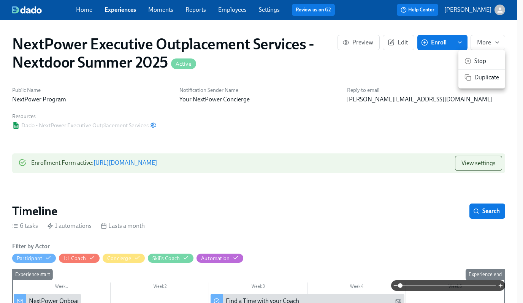
click at [119, 11] on div at bounding box center [261, 151] width 523 height 303
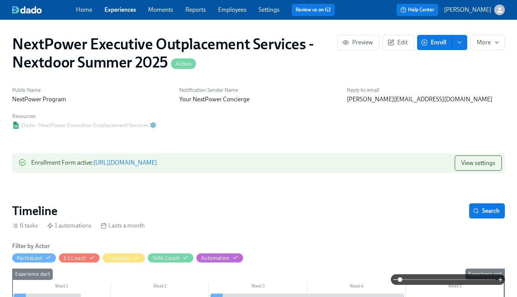
click at [115, 9] on link "Experiences" at bounding box center [120, 9] width 32 height 7
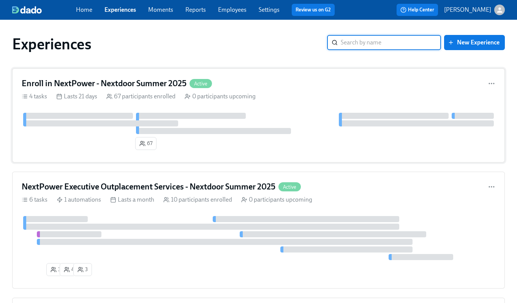
click at [128, 82] on h4 "Enroll in NextPower - Nextdoor Summer 2025" at bounding box center [104, 83] width 165 height 11
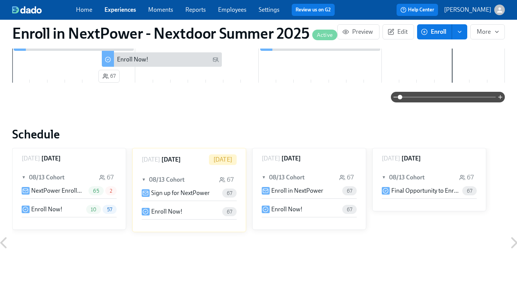
scroll to position [250, 0]
